Goal: Transaction & Acquisition: Purchase product/service

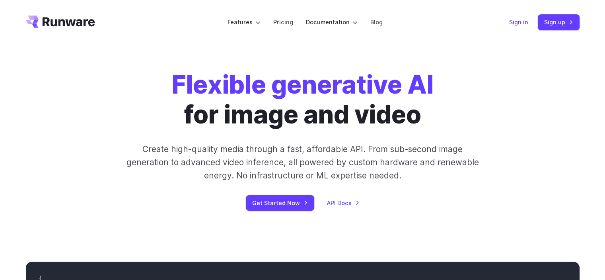
click at [520, 18] on link "Sign in" at bounding box center [518, 22] width 19 height 9
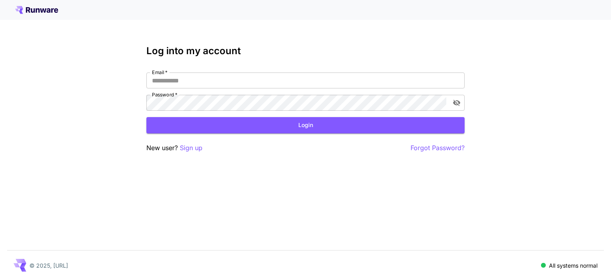
type input "**********"
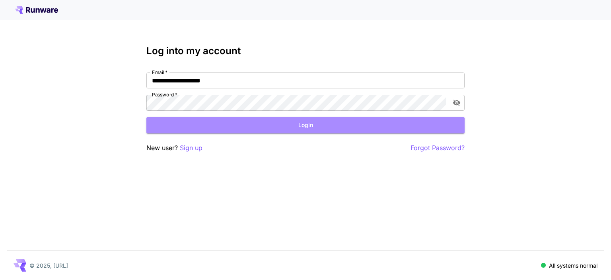
click at [194, 126] on button "Login" at bounding box center [305, 125] width 318 height 16
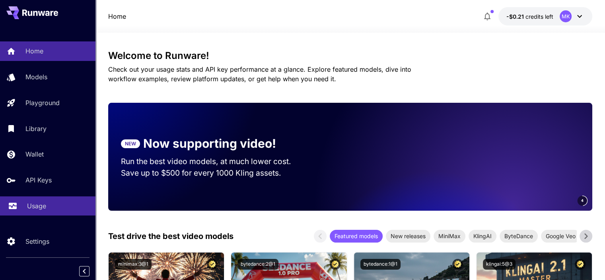
click at [33, 205] on p "Usage" at bounding box center [36, 206] width 19 height 10
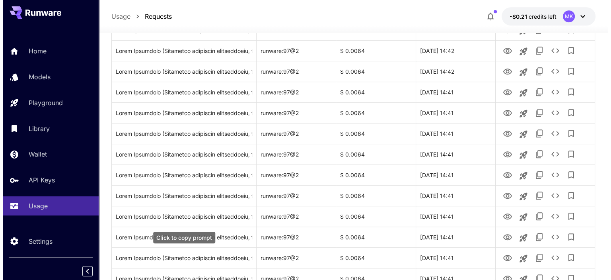
scroll to position [391, 0]
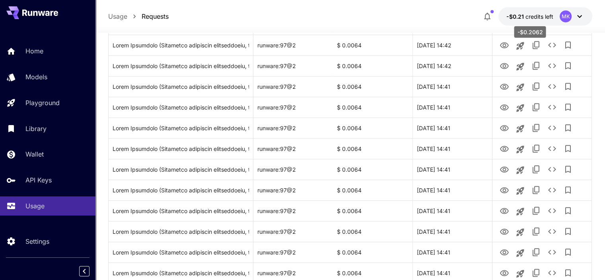
click at [530, 18] on span "credits left" at bounding box center [540, 16] width 28 height 7
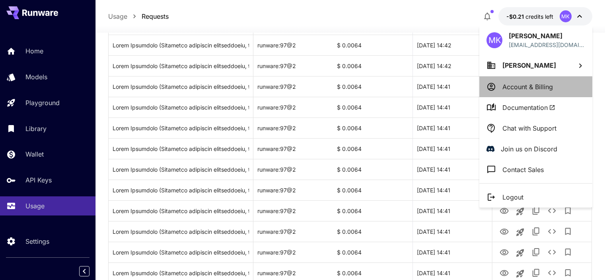
click at [521, 94] on li "Account & Billing" at bounding box center [536, 86] width 113 height 21
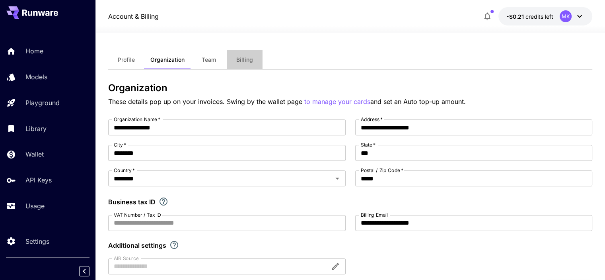
click at [244, 61] on span "Billing" at bounding box center [244, 59] width 17 height 7
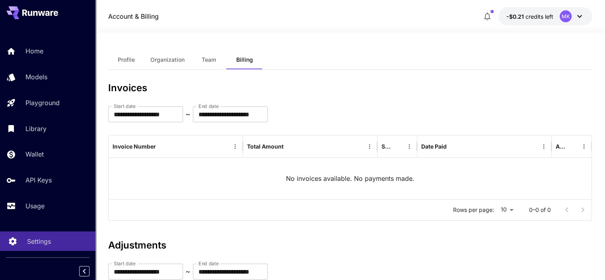
click at [43, 240] on p "Settings" at bounding box center [39, 241] width 24 height 10
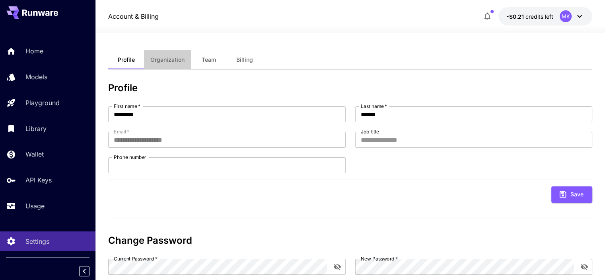
click at [169, 60] on span "Organization" at bounding box center [167, 59] width 34 height 7
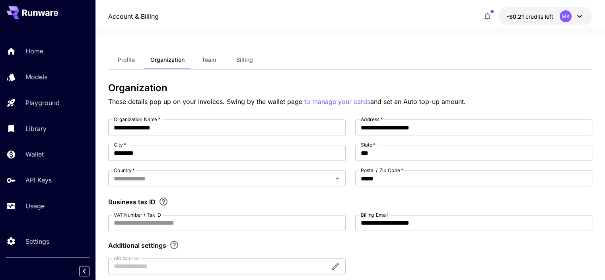
type input "********"
click at [240, 57] on span "Billing" at bounding box center [244, 59] width 17 height 7
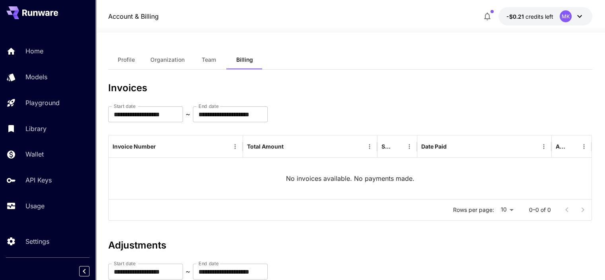
click at [583, 15] on icon at bounding box center [580, 17] width 10 height 10
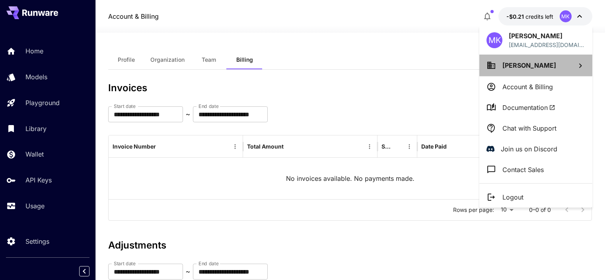
click at [548, 62] on span "Muhammad Kashif" at bounding box center [530, 65] width 54 height 8
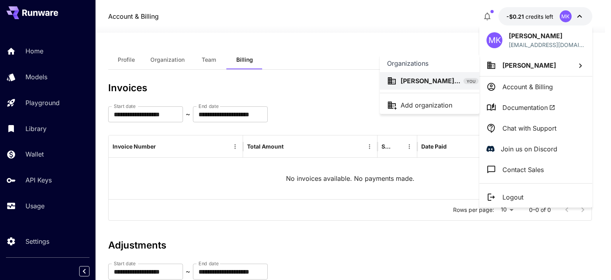
click at [536, 41] on div at bounding box center [305, 140] width 611 height 280
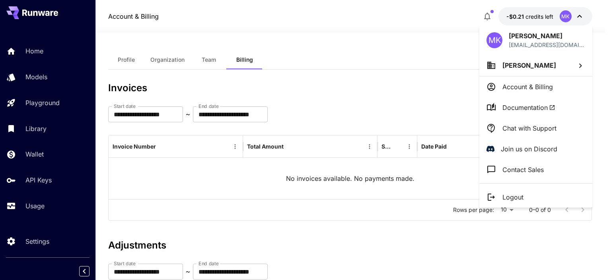
click at [518, 15] on div at bounding box center [305, 140] width 611 height 280
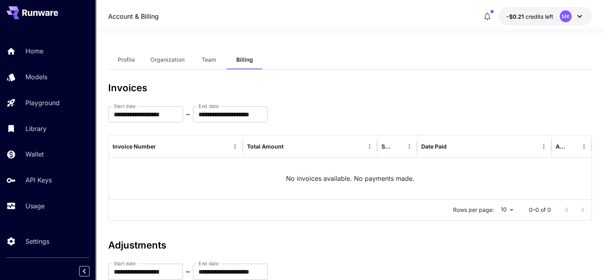
click at [518, 15] on span "-$0.21" at bounding box center [516, 16] width 19 height 7
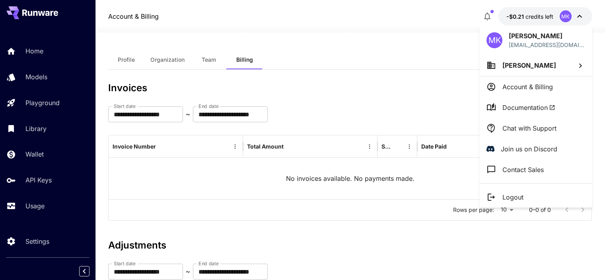
click at [518, 15] on div at bounding box center [305, 140] width 611 height 280
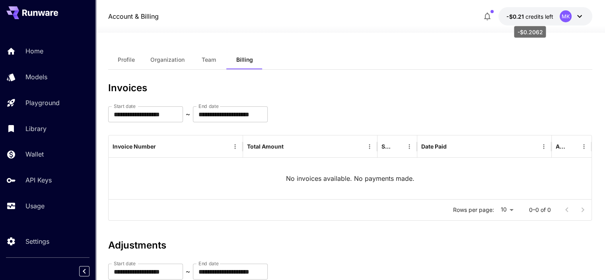
click at [543, 15] on span "credits left" at bounding box center [540, 16] width 28 height 7
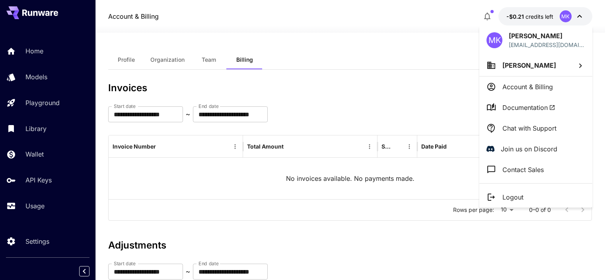
click at [30, 212] on div at bounding box center [305, 140] width 611 height 280
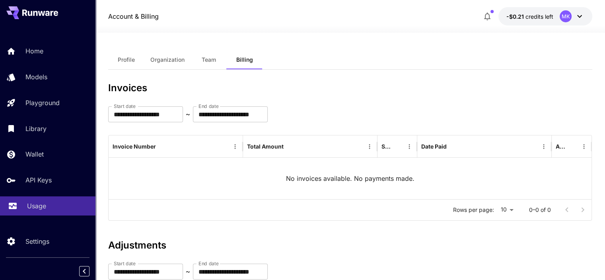
click at [39, 209] on p "Usage" at bounding box center [36, 206] width 19 height 10
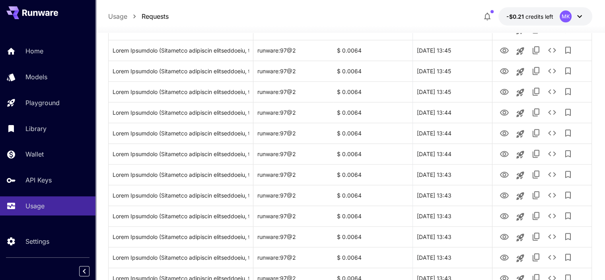
scroll to position [956, 0]
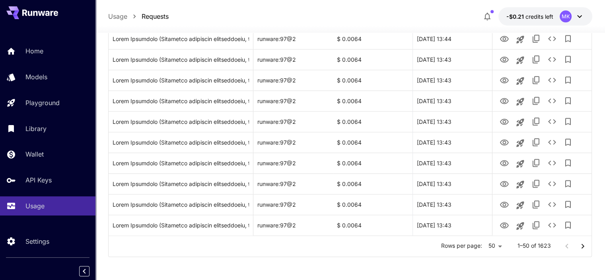
click at [581, 247] on icon "Go to next page" at bounding box center [583, 246] width 10 height 10
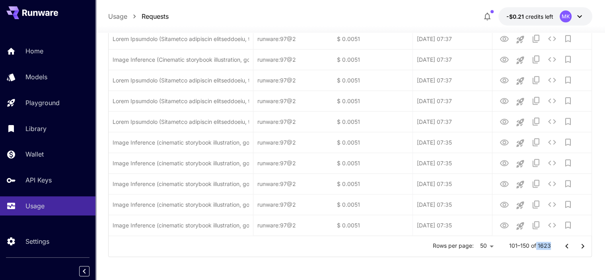
drag, startPoint x: 537, startPoint y: 246, endPoint x: 556, endPoint y: 247, distance: 18.7
click at [556, 247] on div "Rows per page: 50 ** 101–150 of 1623" at bounding box center [350, 246] width 483 height 21
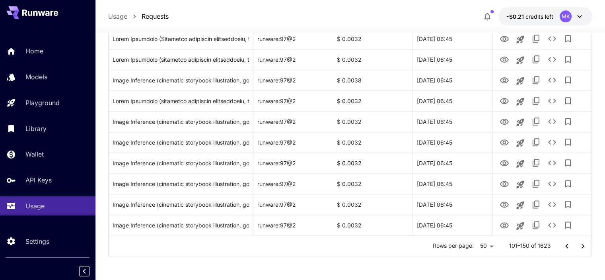
drag, startPoint x: 540, startPoint y: 245, endPoint x: 546, endPoint y: 244, distance: 6.0
click at [546, 244] on p "101–150 of 1623" at bounding box center [530, 246] width 42 height 8
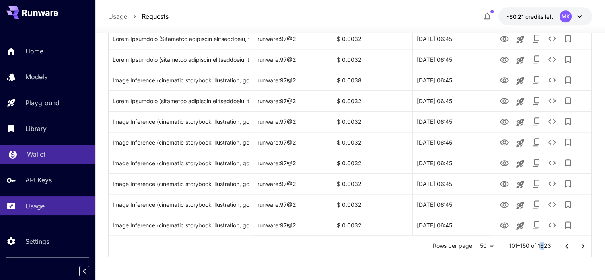
click at [47, 157] on div "Wallet" at bounding box center [58, 154] width 62 height 10
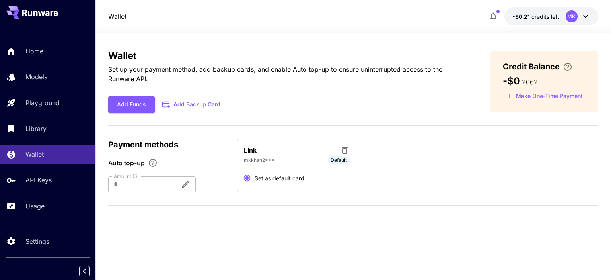
click at [167, 183] on div at bounding box center [141, 184] width 66 height 16
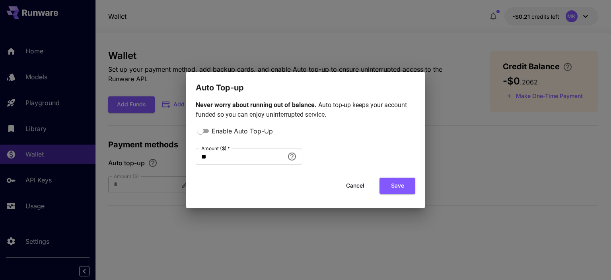
click at [379, 187] on div "Cancel Save" at bounding box center [306, 185] width 220 height 16
click at [383, 187] on button "Save" at bounding box center [398, 185] width 36 height 16
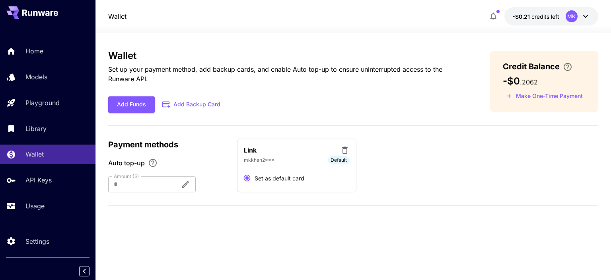
click at [172, 185] on div at bounding box center [141, 184] width 66 height 16
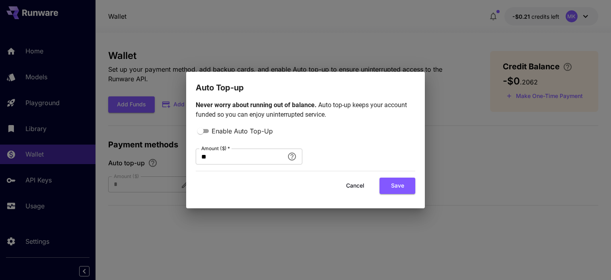
click at [360, 185] on button "Cancel" at bounding box center [355, 185] width 36 height 16
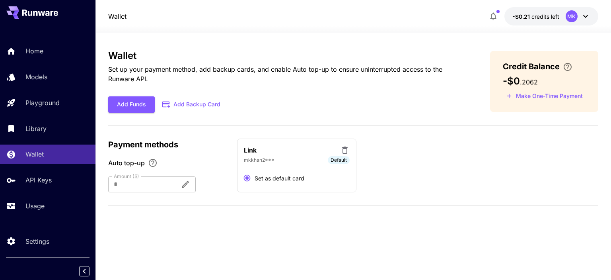
click at [285, 158] on div "mkkhan2*** Default" at bounding box center [297, 160] width 106 height 8
click at [290, 153] on div "Link" at bounding box center [297, 150] width 106 height 10
click at [271, 154] on div "Link" at bounding box center [297, 150] width 106 height 10
click at [135, 104] on button "Add Funds" at bounding box center [131, 104] width 47 height 16
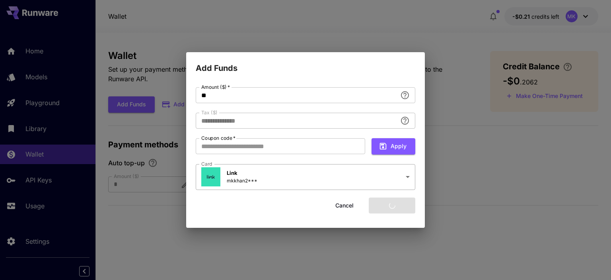
type input "****"
click at [396, 207] on button "Add funds" at bounding box center [392, 205] width 47 height 16
click at [381, 207] on button "Add funds" at bounding box center [392, 205] width 47 height 16
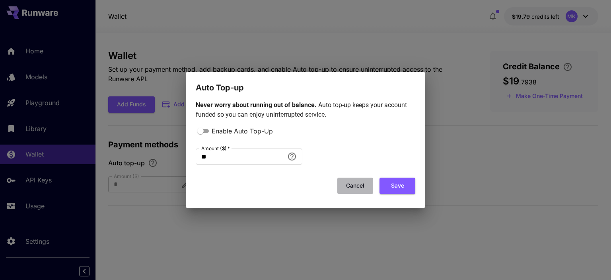
click at [353, 185] on button "Cancel" at bounding box center [355, 185] width 36 height 16
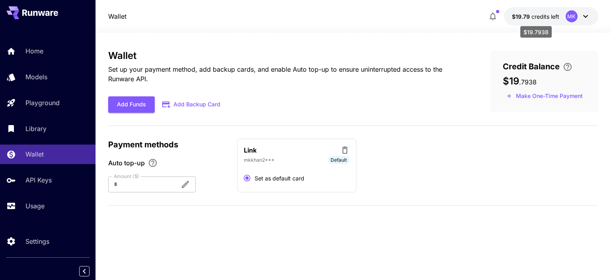
click at [538, 19] on p "$19.79 credits left" at bounding box center [535, 16] width 47 height 8
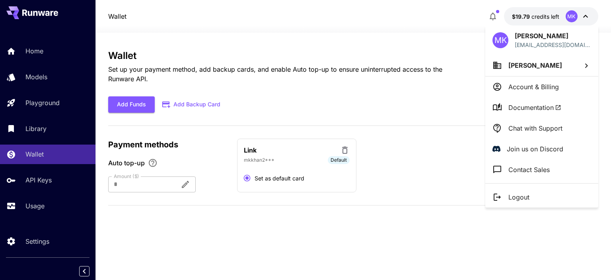
click at [33, 209] on div at bounding box center [305, 140] width 611 height 280
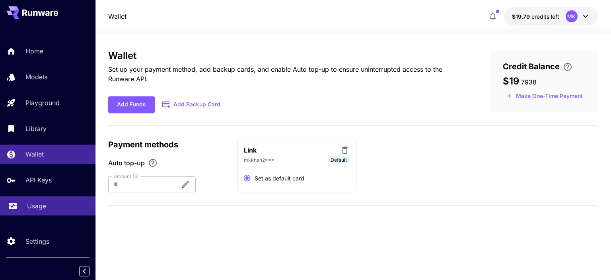
click at [41, 204] on p "Usage" at bounding box center [36, 206] width 19 height 10
